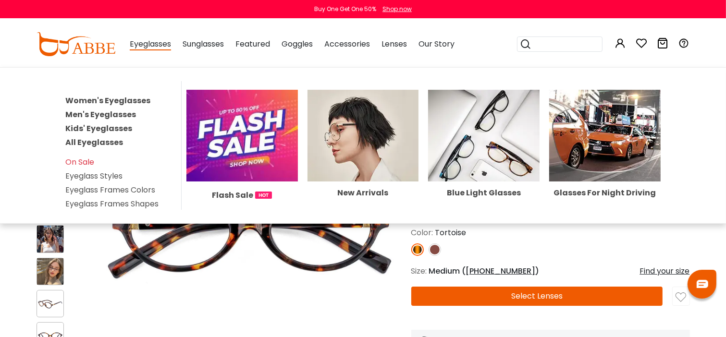
click at [126, 98] on link "Women's Eyeglasses" at bounding box center [107, 100] width 85 height 11
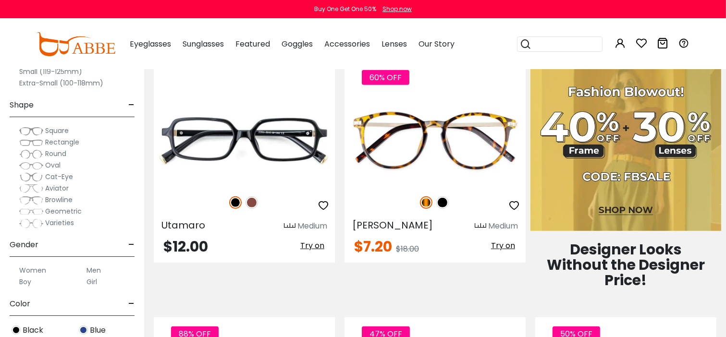
scroll to position [480, 0]
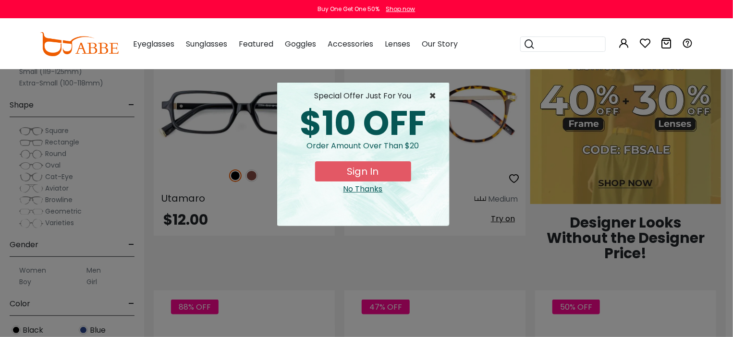
click at [430, 96] on span "×" at bounding box center [435, 96] width 12 height 12
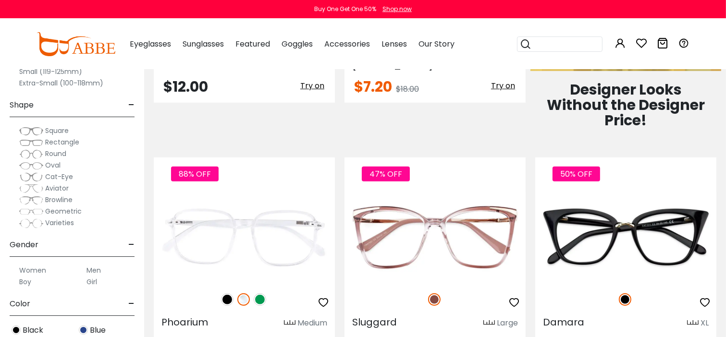
scroll to position [624, 0]
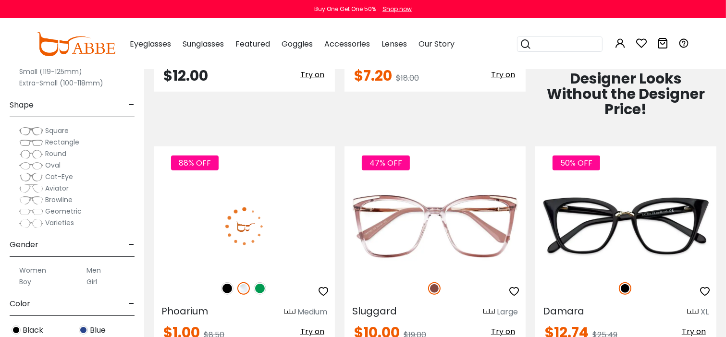
click at [314, 326] on span "Try on" at bounding box center [312, 331] width 24 height 11
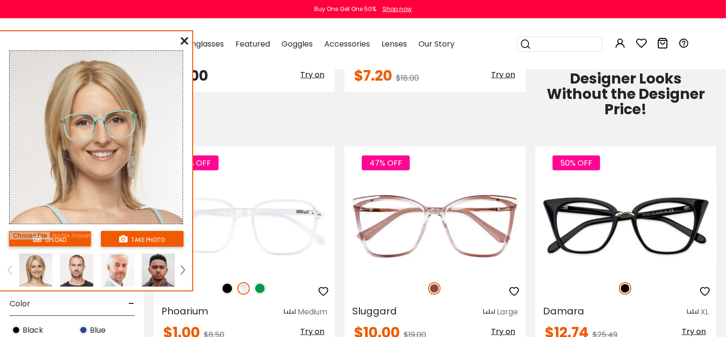
click at [179, 267] on link at bounding box center [183, 270] width 12 height 33
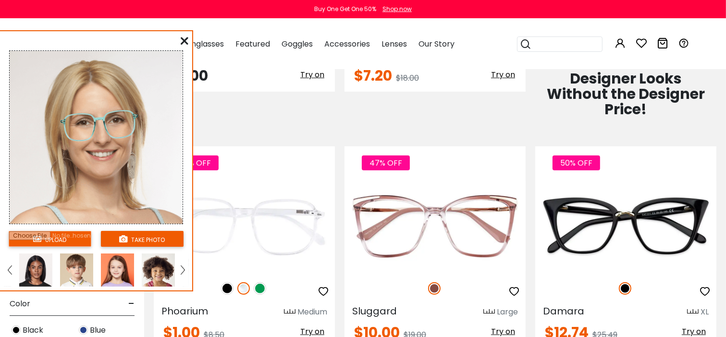
click at [46, 268] on img at bounding box center [35, 270] width 33 height 33
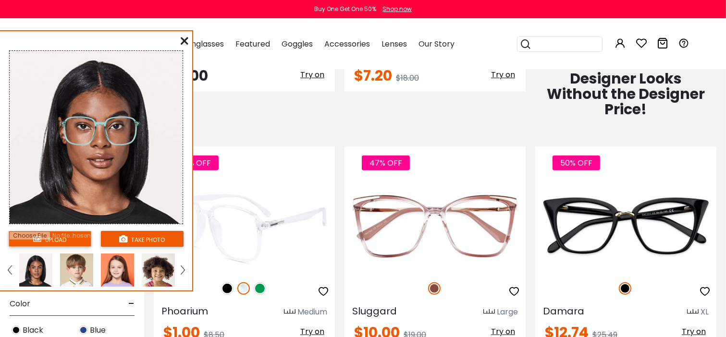
click at [229, 282] on img at bounding box center [227, 288] width 12 height 12
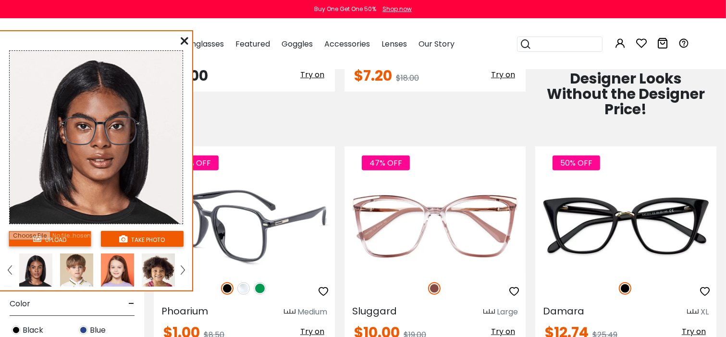
click at [262, 282] on img at bounding box center [260, 288] width 12 height 12
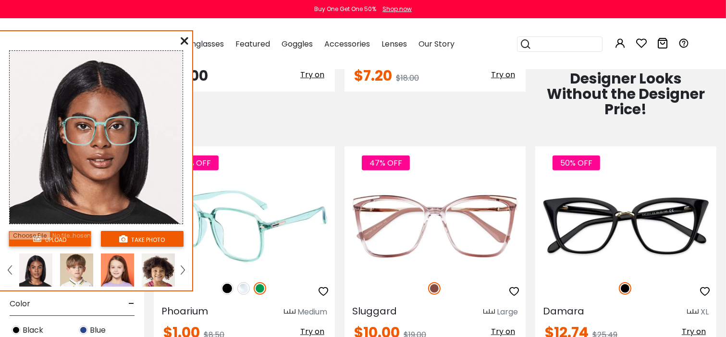
click at [244, 282] on img at bounding box center [243, 288] width 12 height 12
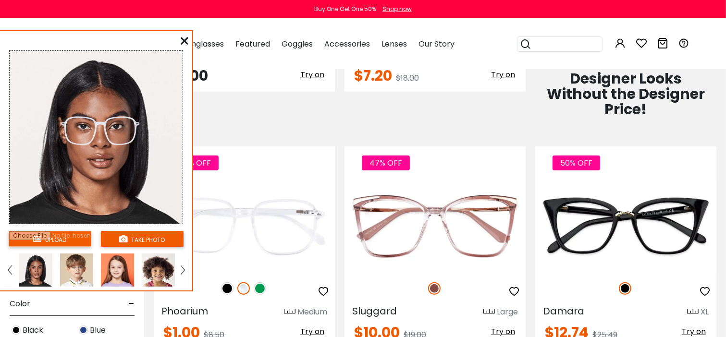
click at [187, 38] on icon at bounding box center [185, 41] width 8 height 8
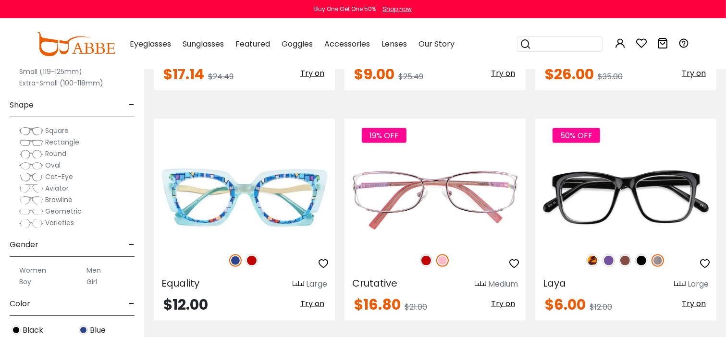
scroll to position [1345, 0]
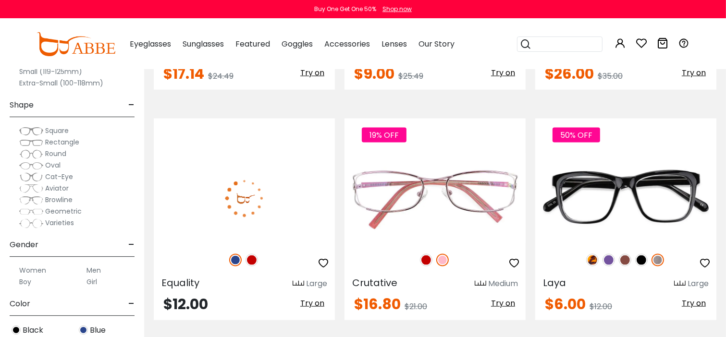
click at [234, 254] on img at bounding box center [235, 260] width 12 height 12
click at [253, 254] on img at bounding box center [251, 260] width 12 height 12
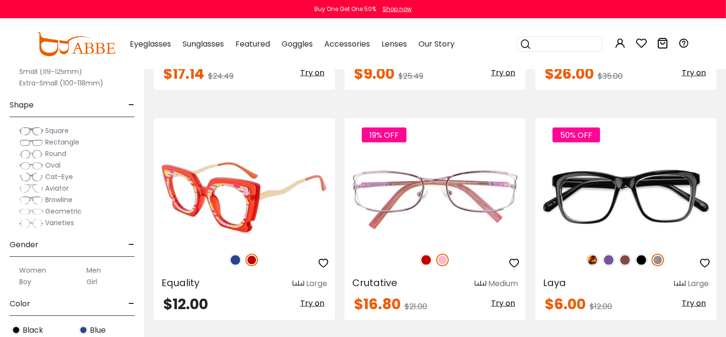
click at [231, 254] on img at bounding box center [235, 260] width 12 height 12
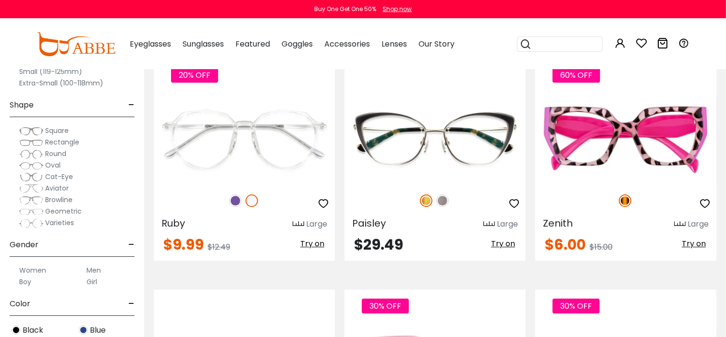
scroll to position [2978, 0]
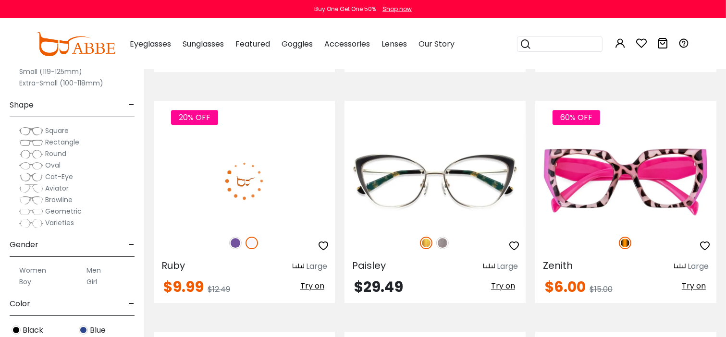
click at [320, 280] on span "Try on" at bounding box center [312, 285] width 24 height 11
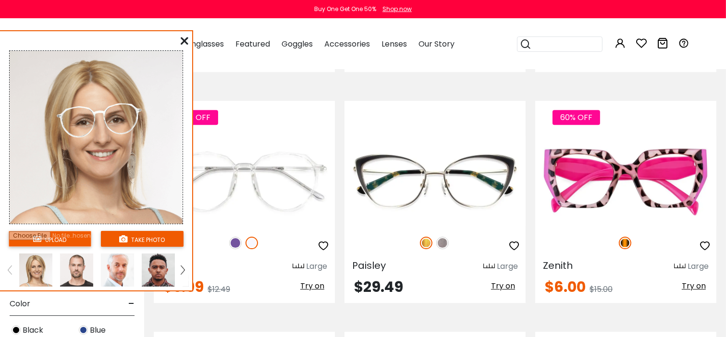
click at [185, 273] on link at bounding box center [183, 270] width 12 height 33
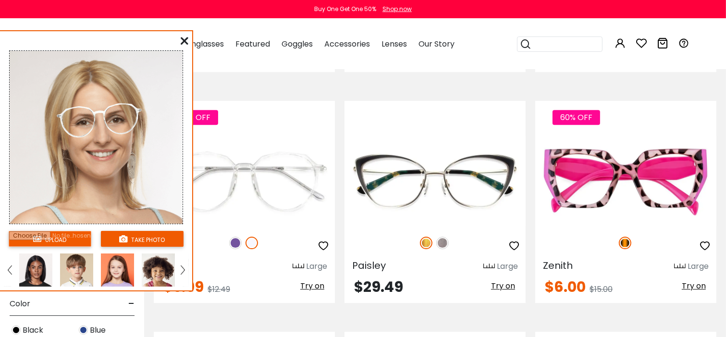
click at [185, 273] on link at bounding box center [183, 270] width 12 height 33
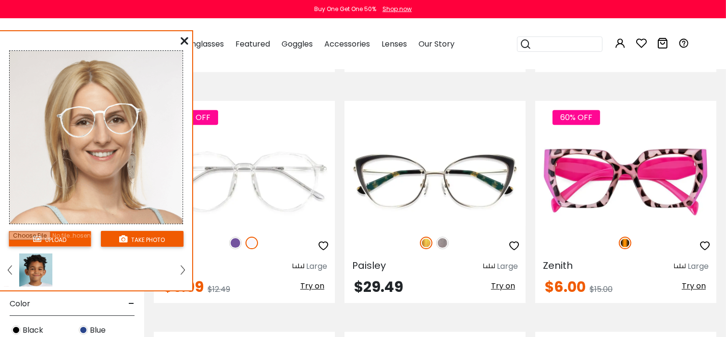
click at [11, 269] on img at bounding box center [10, 270] width 4 height 9
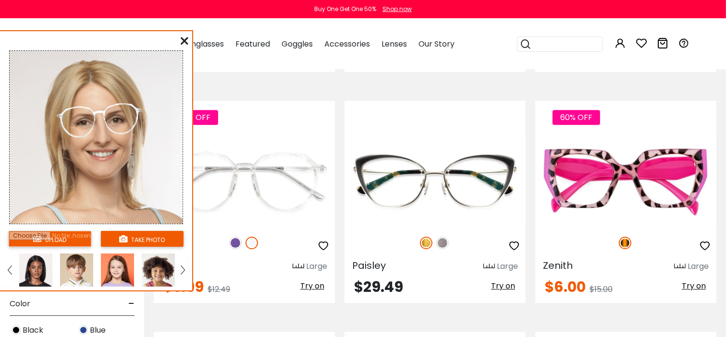
click at [11, 269] on img at bounding box center [10, 270] width 4 height 9
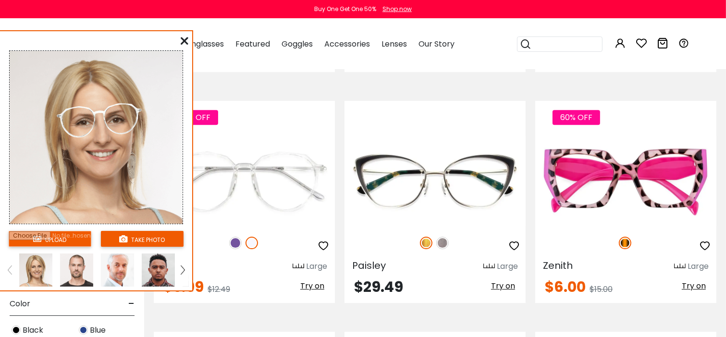
click at [11, 269] on img at bounding box center [10, 270] width 4 height 9
click at [182, 265] on link at bounding box center [183, 270] width 12 height 33
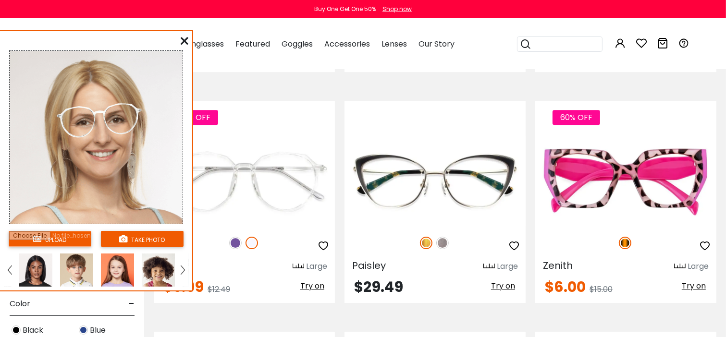
click at [34, 272] on img at bounding box center [35, 270] width 33 height 33
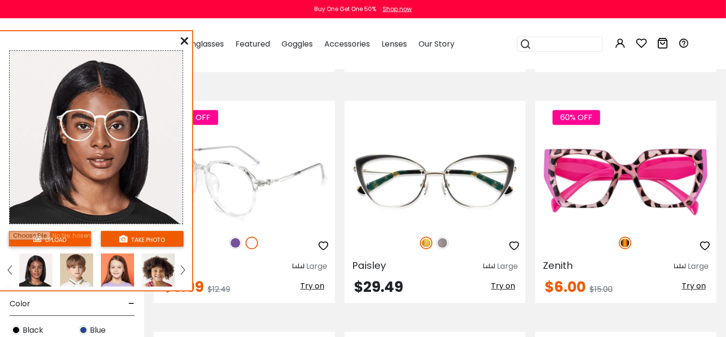
click at [232, 237] on img at bounding box center [235, 243] width 12 height 12
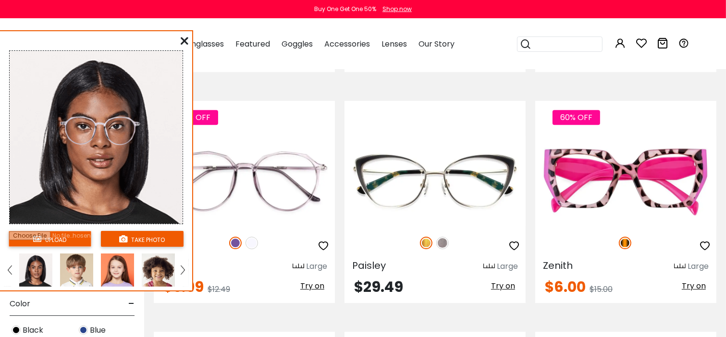
click at [182, 42] on icon at bounding box center [185, 41] width 8 height 8
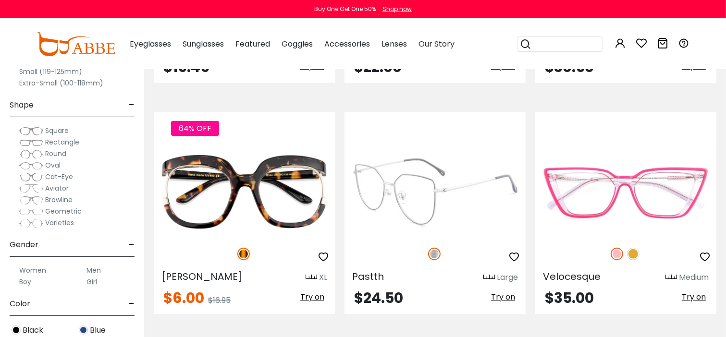
scroll to position [3890, 0]
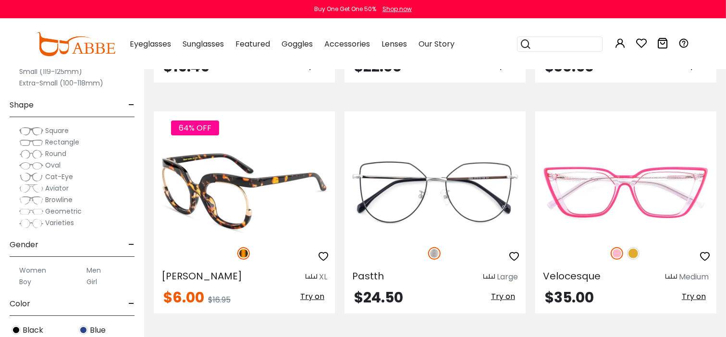
click at [318, 291] on span "Try on" at bounding box center [312, 296] width 24 height 11
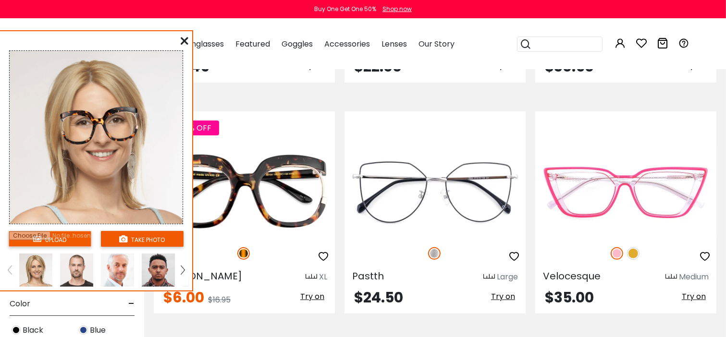
click at [184, 273] on link at bounding box center [183, 270] width 12 height 33
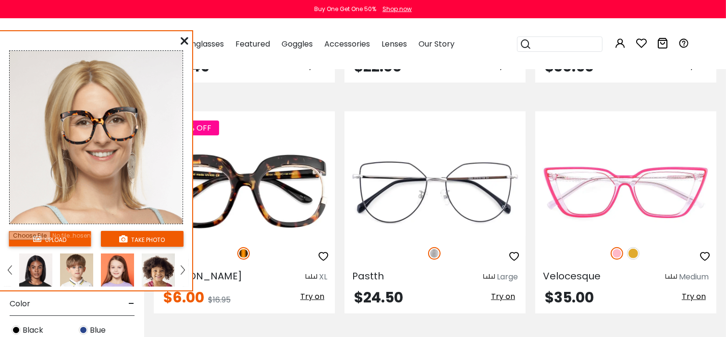
click at [31, 264] on img at bounding box center [35, 270] width 33 height 33
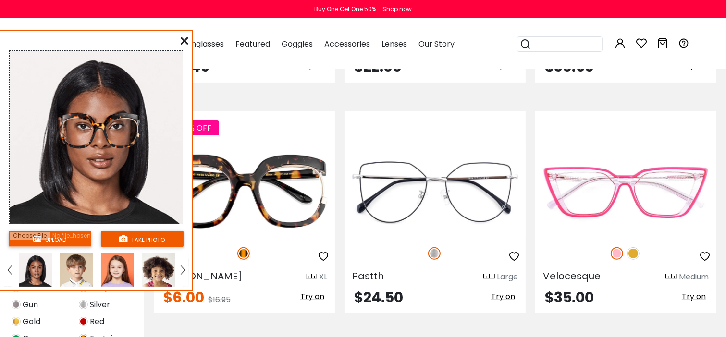
scroll to position [96, 0]
click at [185, 38] on icon at bounding box center [185, 41] width 8 height 8
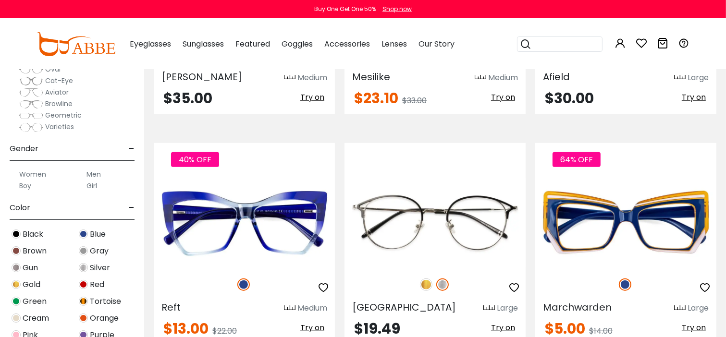
scroll to position [4562, 0]
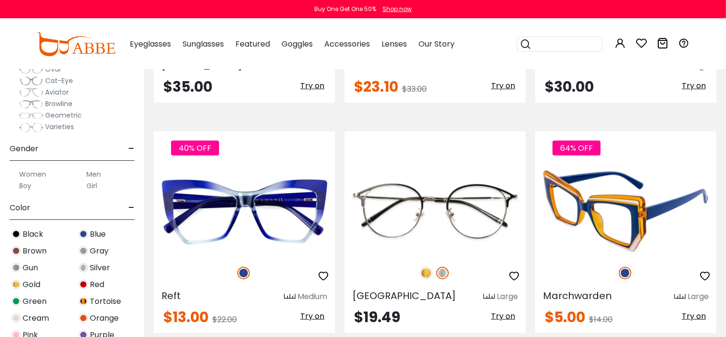
click at [698, 311] on span "Try on" at bounding box center [693, 316] width 24 height 11
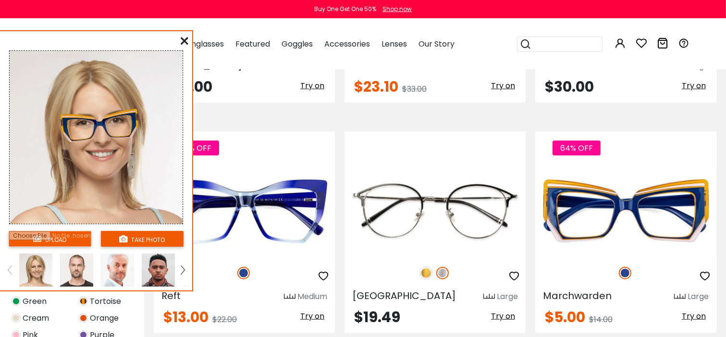
click at [184, 270] on img at bounding box center [183, 270] width 4 height 9
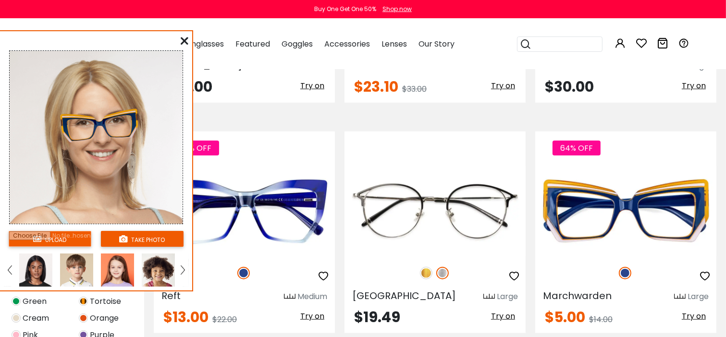
click at [33, 266] on img at bounding box center [35, 270] width 33 height 33
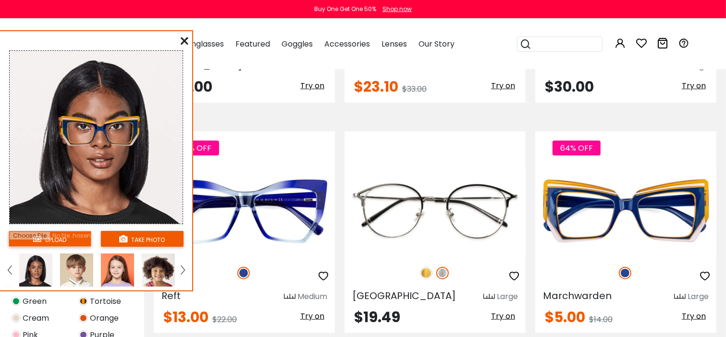
click at [185, 38] on icon at bounding box center [185, 41] width 8 height 8
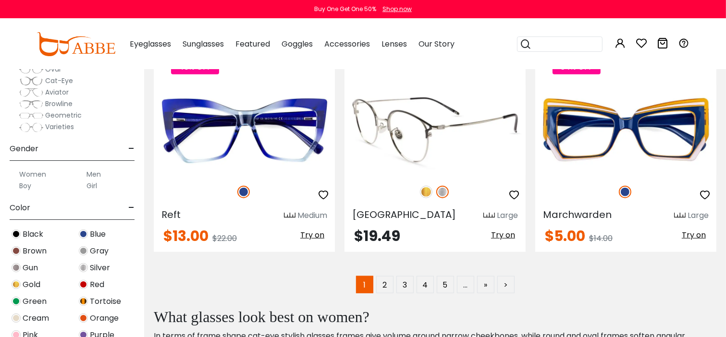
scroll to position [4658, 0]
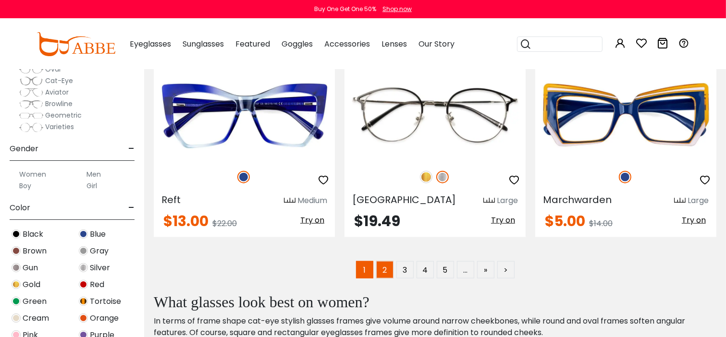
click at [389, 261] on link "2" at bounding box center [384, 269] width 17 height 17
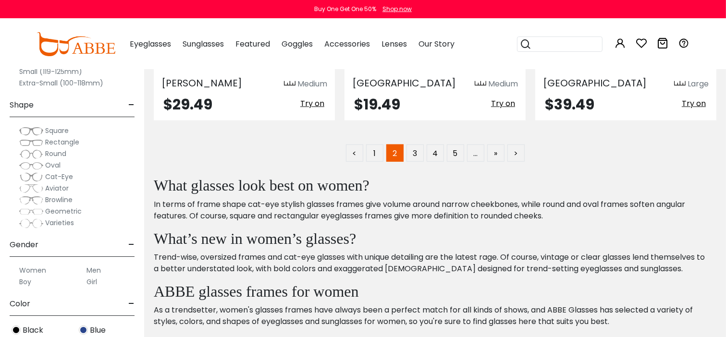
scroll to position [4754, 0]
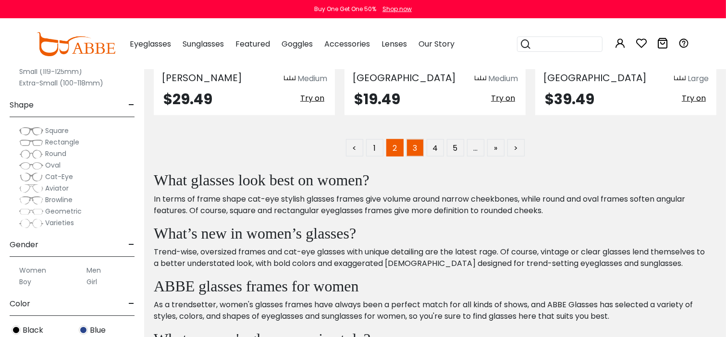
click at [417, 139] on link "3" at bounding box center [414, 147] width 17 height 17
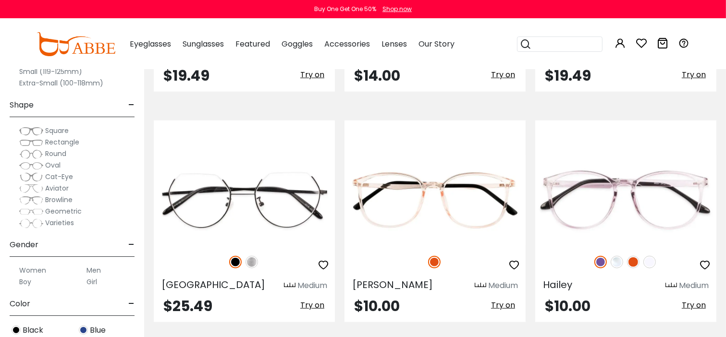
scroll to position [864, 0]
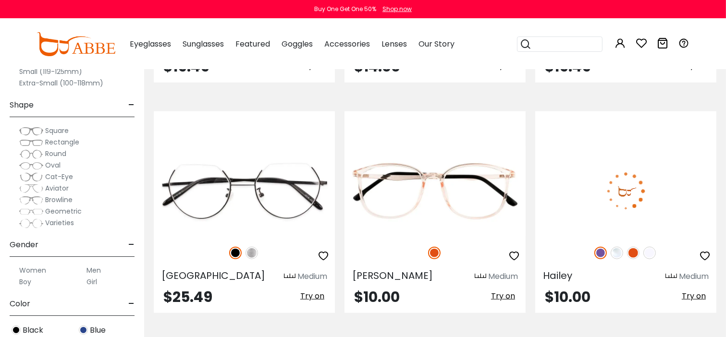
click at [697, 296] on span "Try on" at bounding box center [693, 296] width 24 height 11
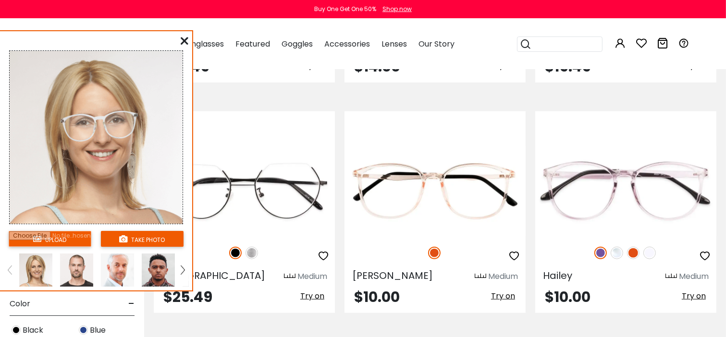
click at [180, 268] on link at bounding box center [183, 270] width 12 height 33
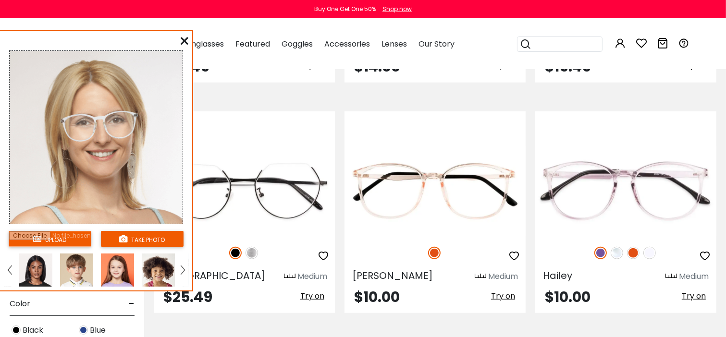
click at [41, 268] on img at bounding box center [35, 270] width 33 height 33
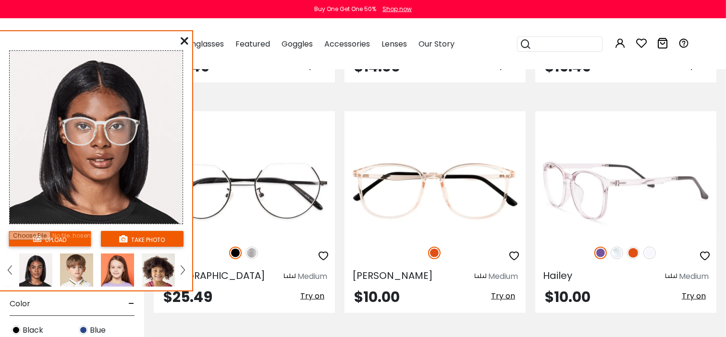
click at [597, 256] on img at bounding box center [600, 253] width 12 height 12
click at [617, 250] on img at bounding box center [616, 253] width 12 height 12
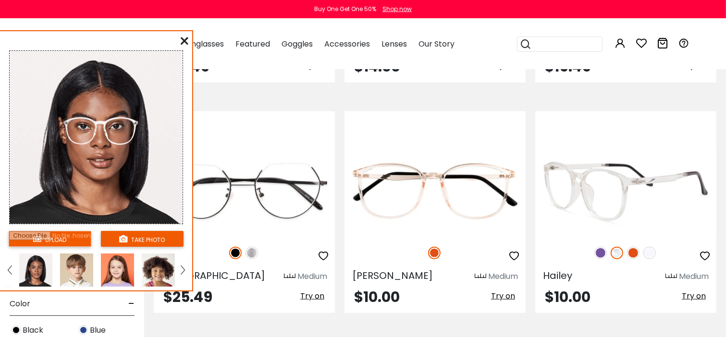
click at [632, 250] on img at bounding box center [633, 253] width 12 height 12
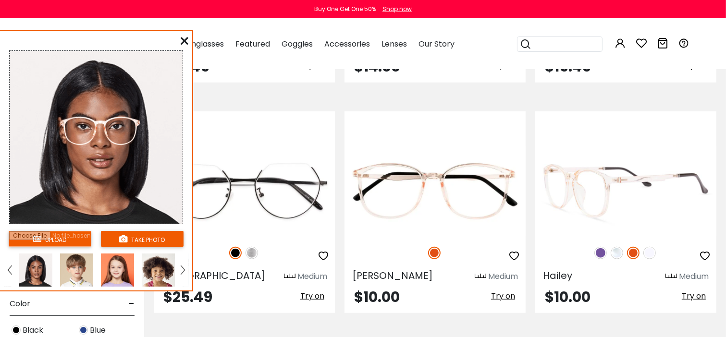
click at [647, 250] on img at bounding box center [649, 253] width 12 height 12
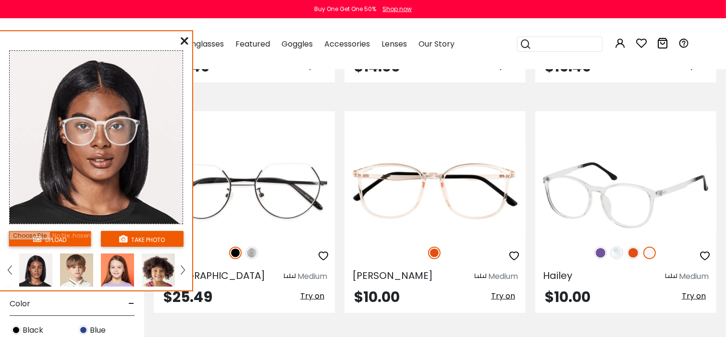
click at [600, 251] on img at bounding box center [600, 253] width 12 height 12
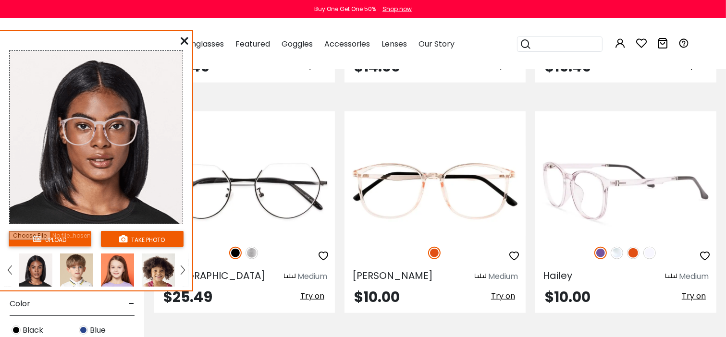
click at [619, 254] on img at bounding box center [616, 253] width 12 height 12
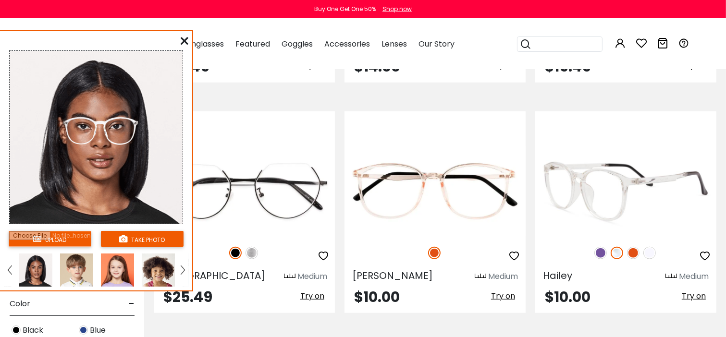
click at [632, 255] on img at bounding box center [633, 253] width 12 height 12
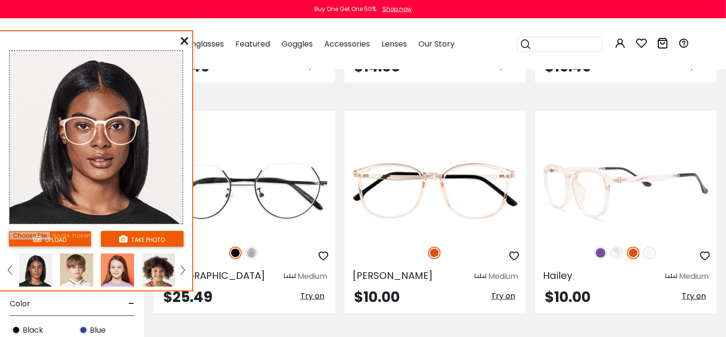
click at [650, 252] on img at bounding box center [649, 253] width 12 height 12
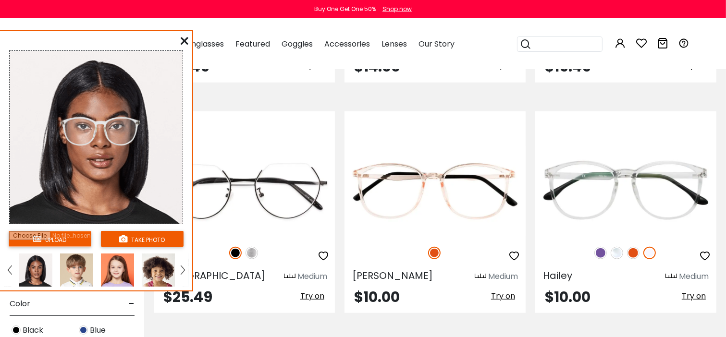
click at [184, 37] on icon at bounding box center [185, 41] width 8 height 8
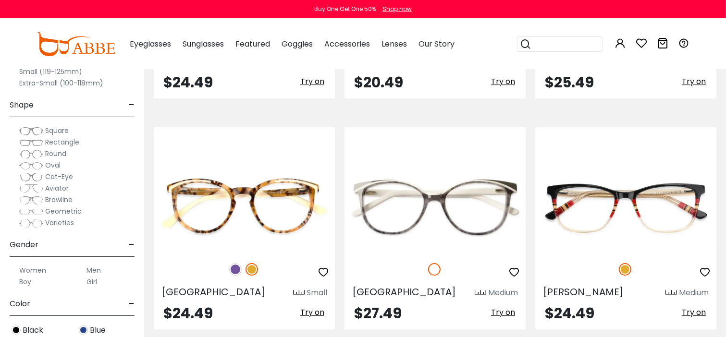
scroll to position [2929, 0]
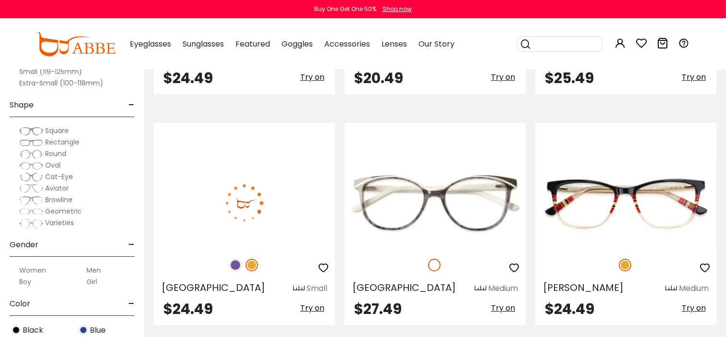
click at [315, 303] on span "Try on" at bounding box center [312, 308] width 24 height 11
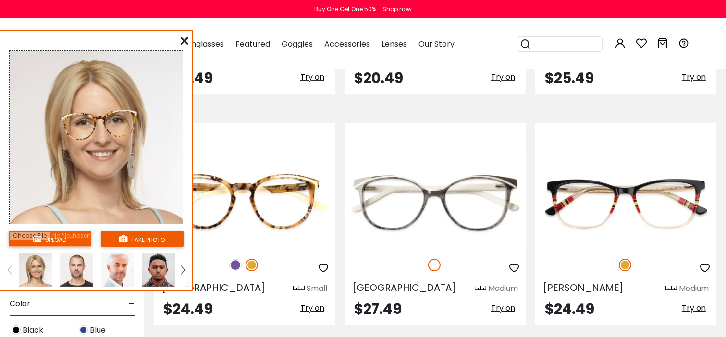
click at [183, 272] on img at bounding box center [183, 270] width 4 height 9
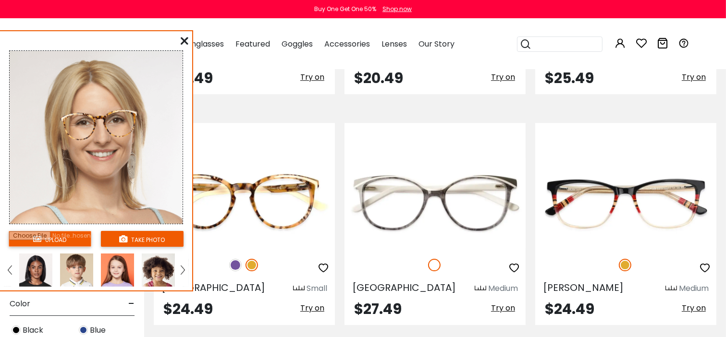
click at [41, 269] on img at bounding box center [35, 270] width 33 height 33
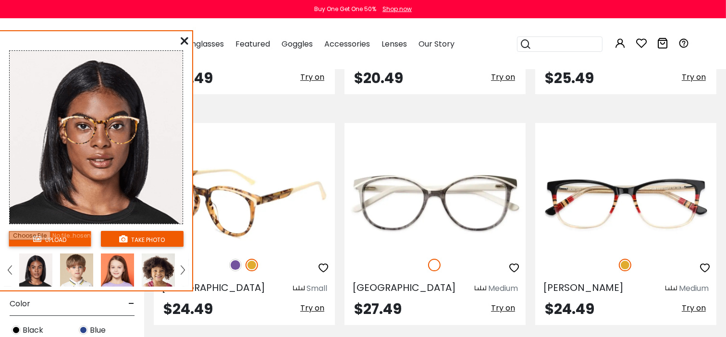
click at [232, 261] on img at bounding box center [235, 265] width 12 height 12
